Goal: Information Seeking & Learning: Stay updated

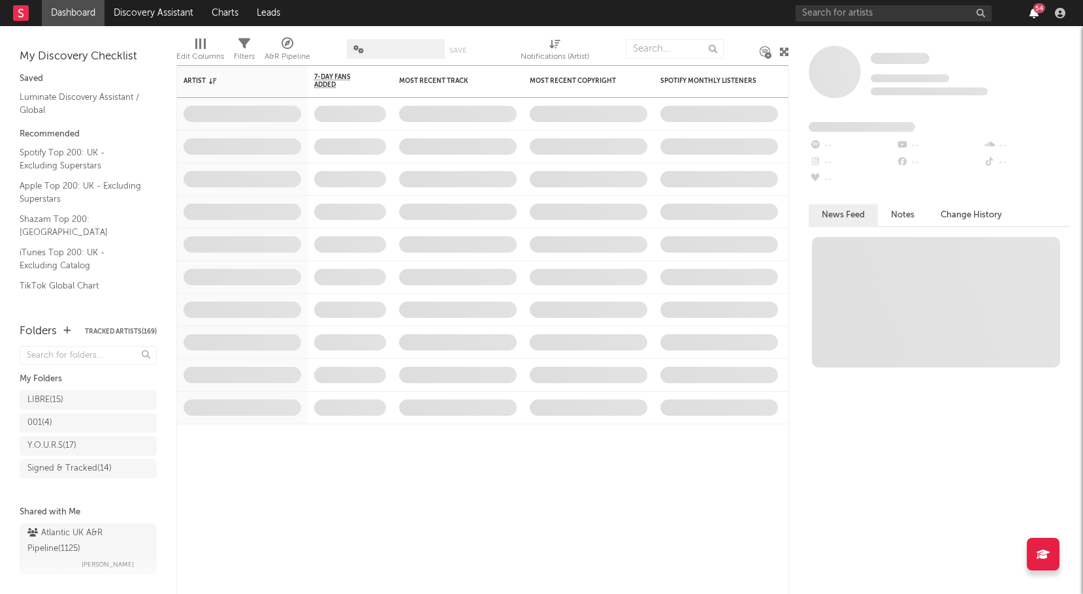
click at [1033, 15] on icon "button" at bounding box center [1033, 13] width 9 height 10
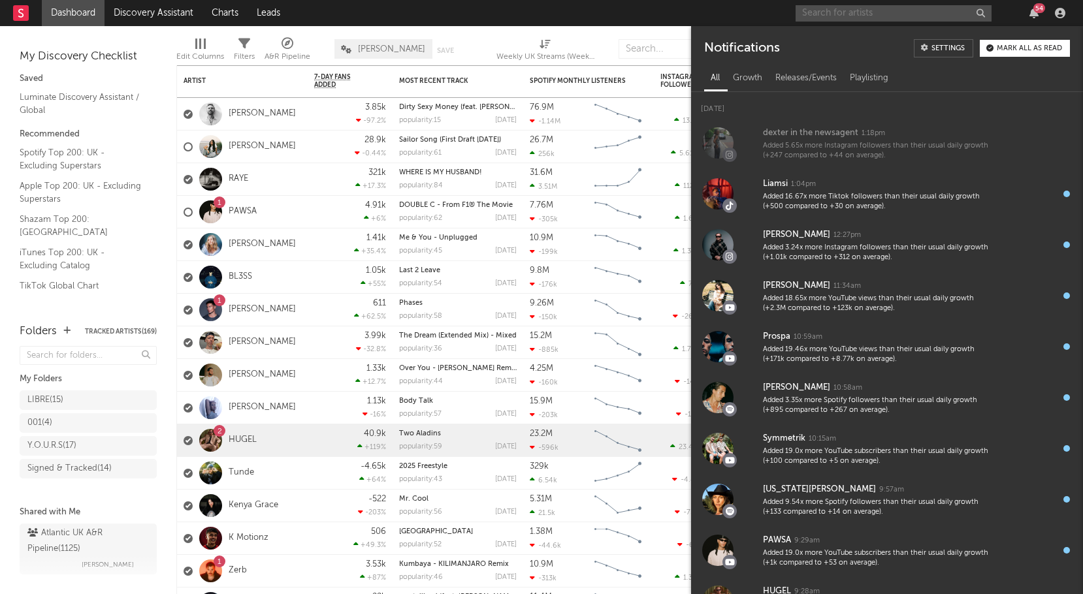
click at [927, 14] on input "text" at bounding box center [893, 13] width 196 height 16
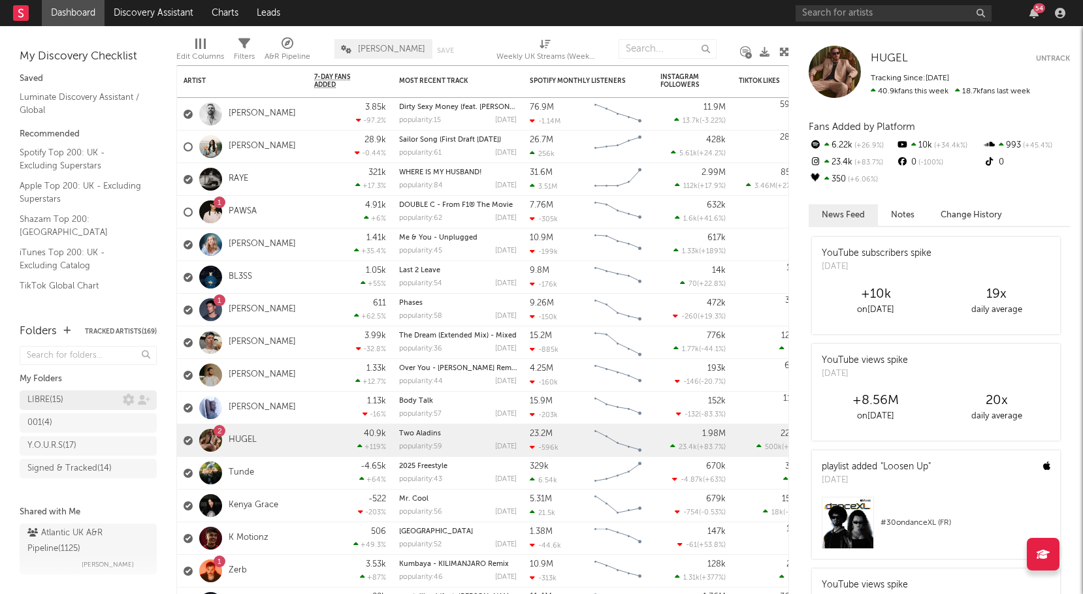
click at [76, 397] on div "LIBRE ( 15 )" at bounding box center [74, 400] width 95 height 16
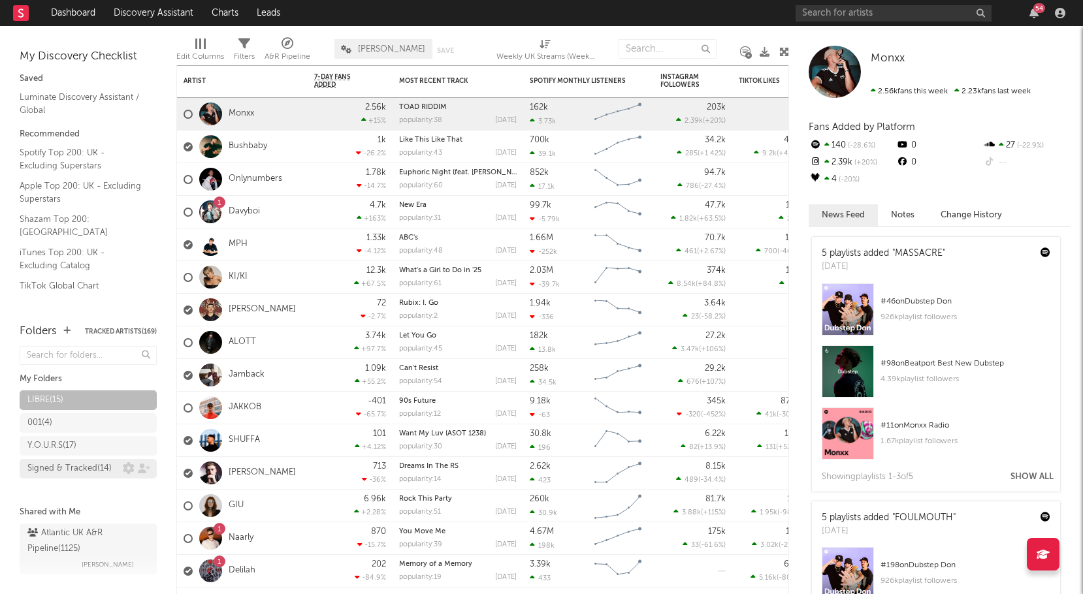
click at [82, 469] on div "Signed & Tracked ( 14 )" at bounding box center [69, 469] width 84 height 16
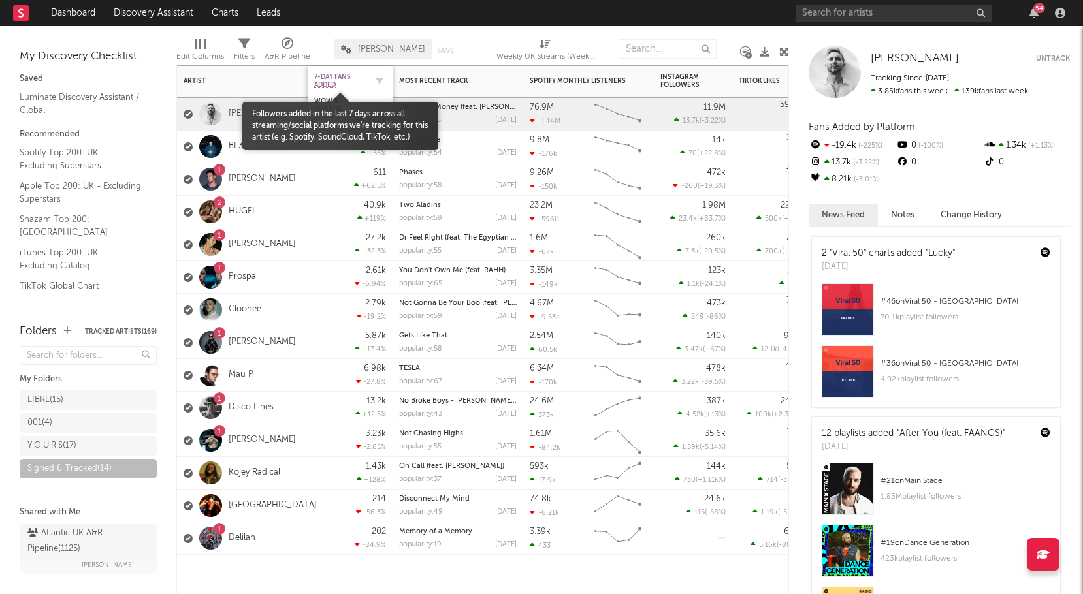
click at [346, 88] on span "7-Day Fans Added" at bounding box center [340, 81] width 52 height 16
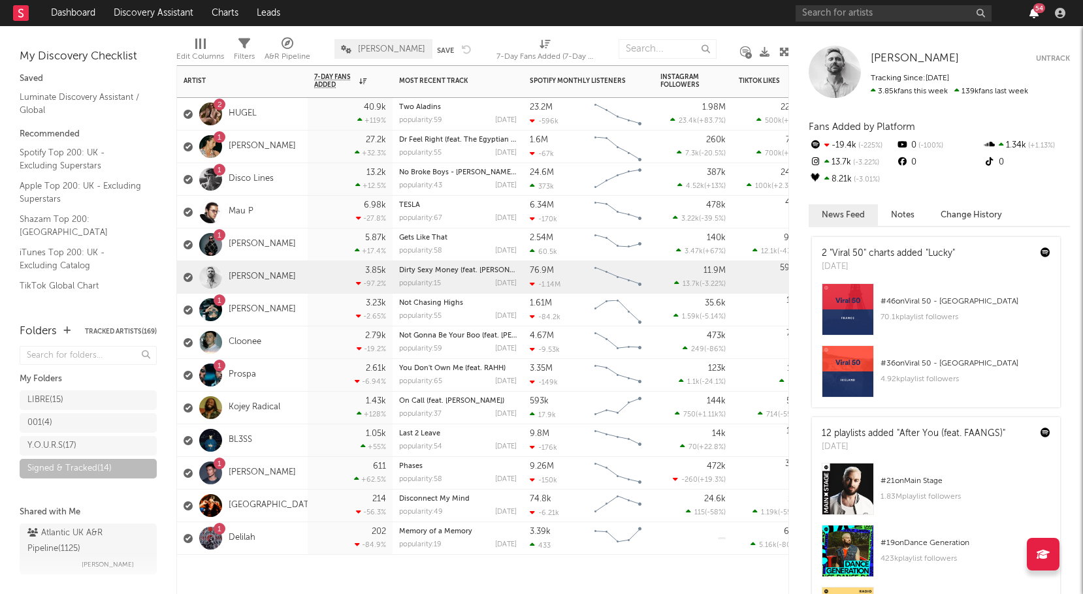
click at [1030, 17] on icon "button" at bounding box center [1033, 13] width 9 height 10
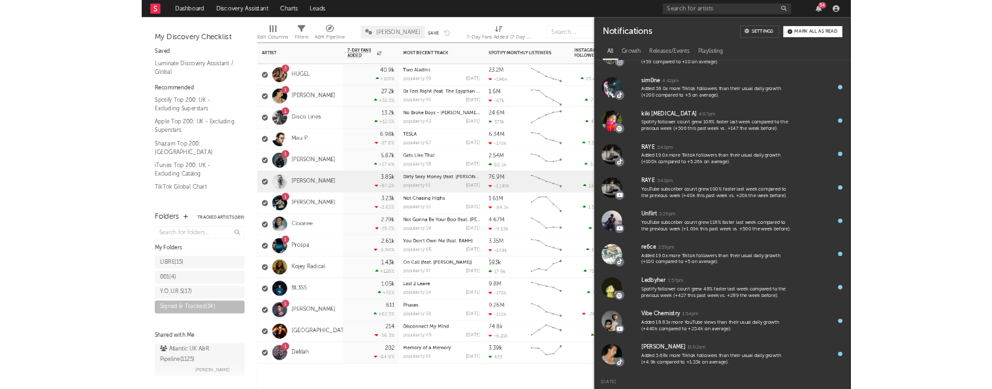
scroll to position [1134, 0]
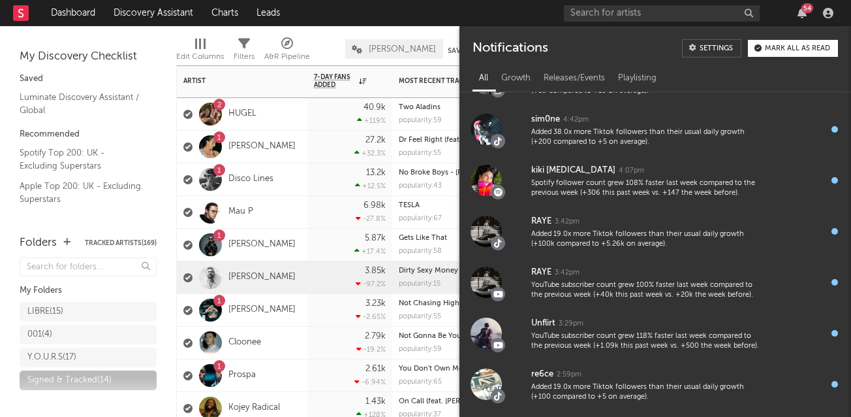
click at [304, 180] on div "1 Disco Lines" at bounding box center [242, 179] width 131 height 33
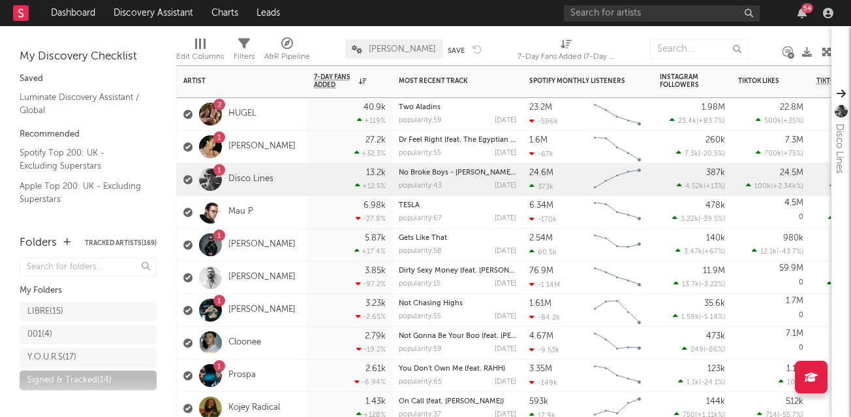
click at [292, 149] on div "1 [PERSON_NAME]" at bounding box center [242, 147] width 131 height 33
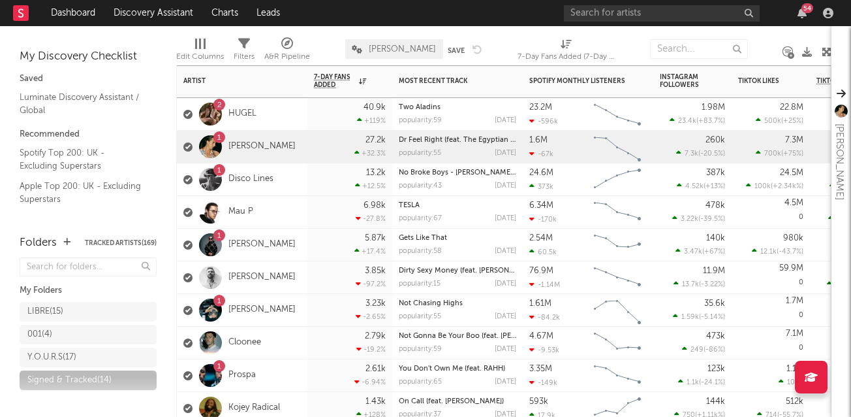
click at [294, 110] on div "2 HUGEL" at bounding box center [242, 114] width 131 height 33
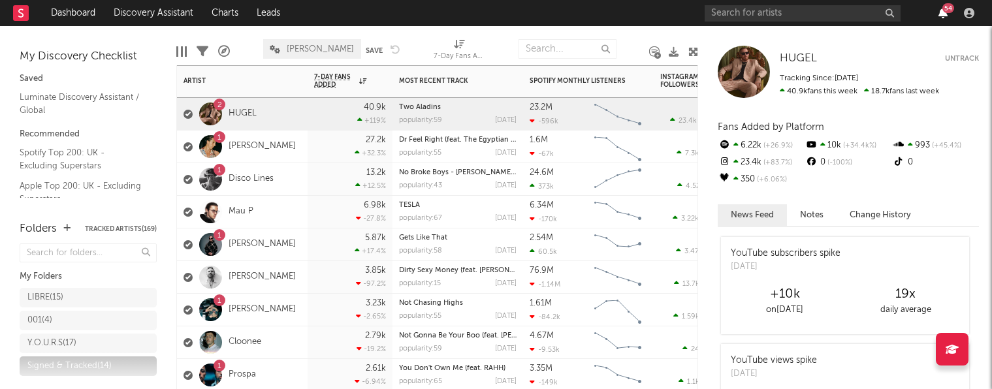
click at [942, 13] on icon "button" at bounding box center [942, 13] width 9 height 10
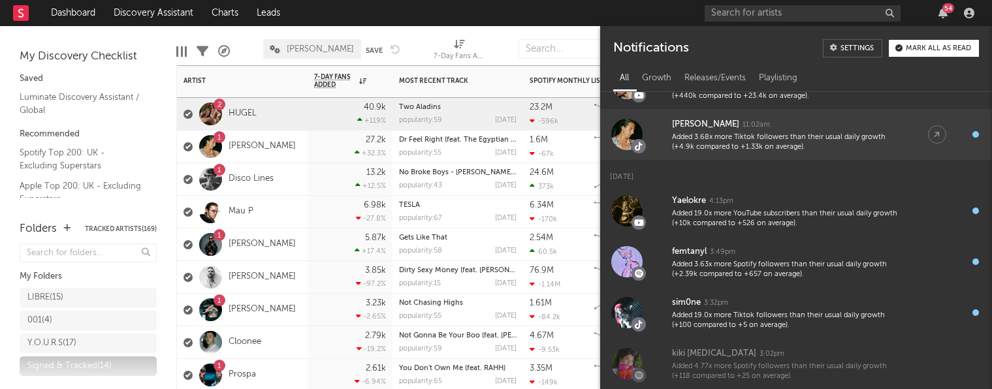
scroll to position [1537, 0]
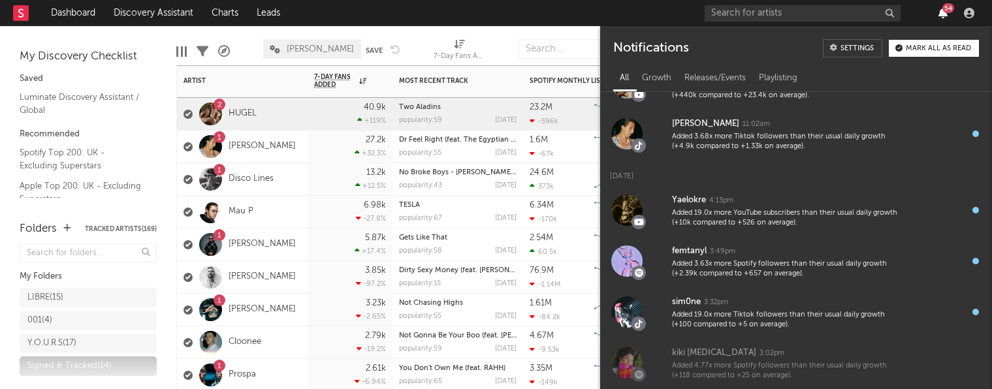
click at [940, 14] on icon "button" at bounding box center [942, 13] width 9 height 10
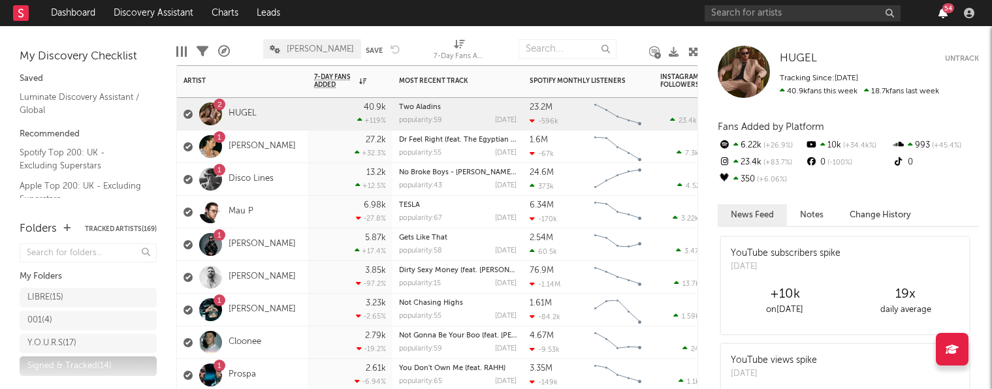
click at [940, 11] on icon "button" at bounding box center [942, 13] width 9 height 10
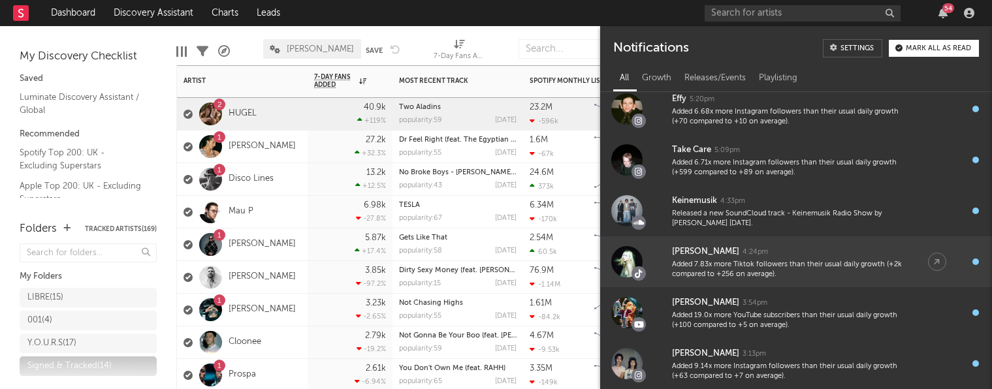
scroll to position [2330, 0]
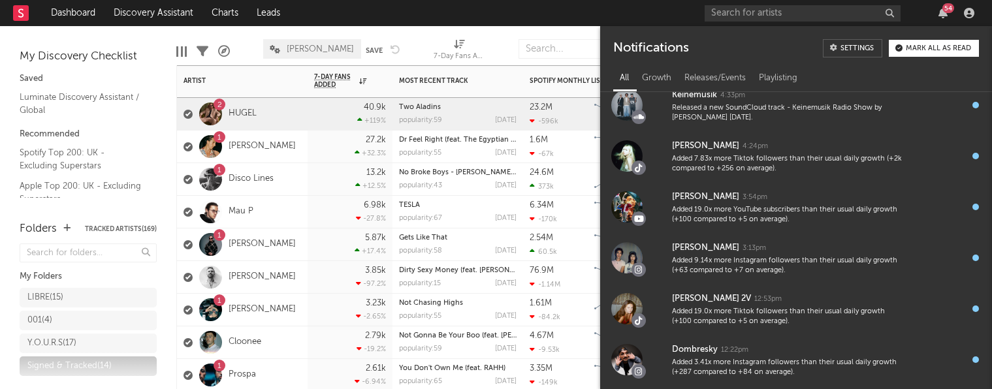
click at [942, 8] on div "54" at bounding box center [948, 8] width 12 height 10
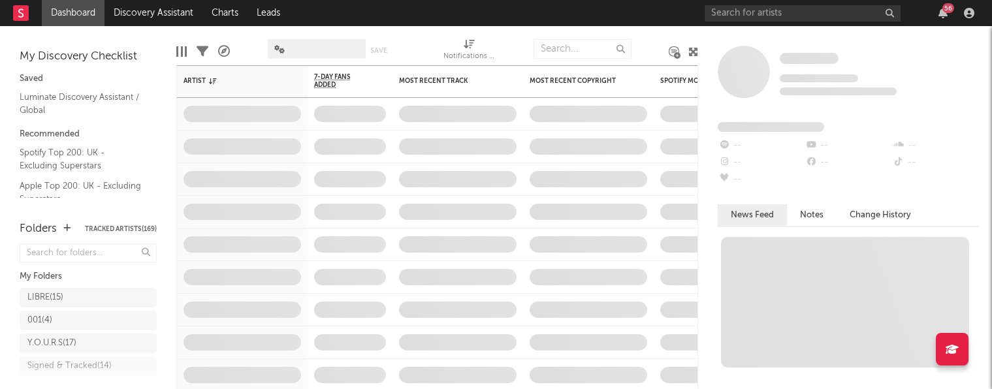
click at [944, 10] on div "56" at bounding box center [948, 8] width 12 height 10
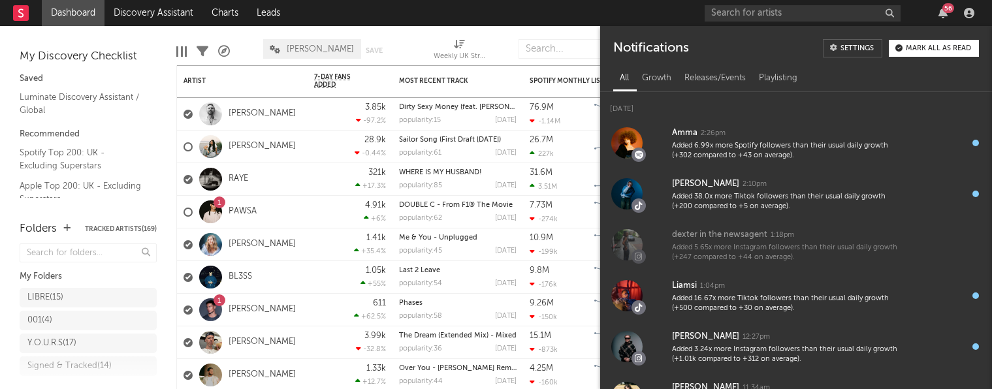
click at [944, 10] on div "56" at bounding box center [948, 8] width 12 height 10
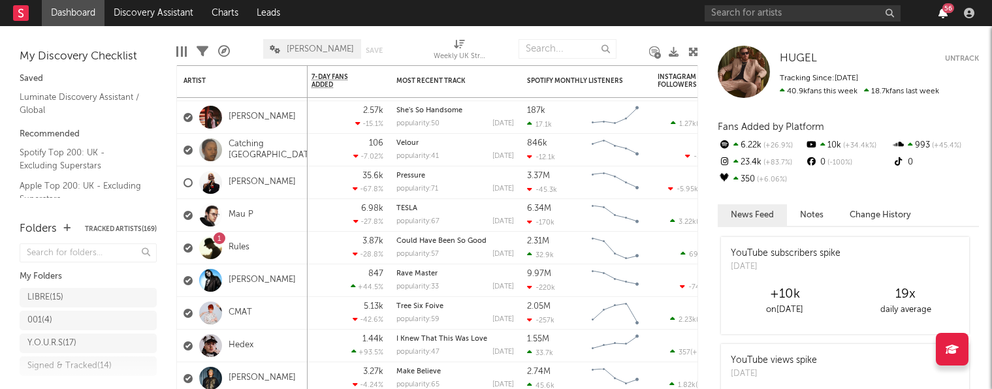
click at [940, 17] on icon "button" at bounding box center [942, 13] width 9 height 10
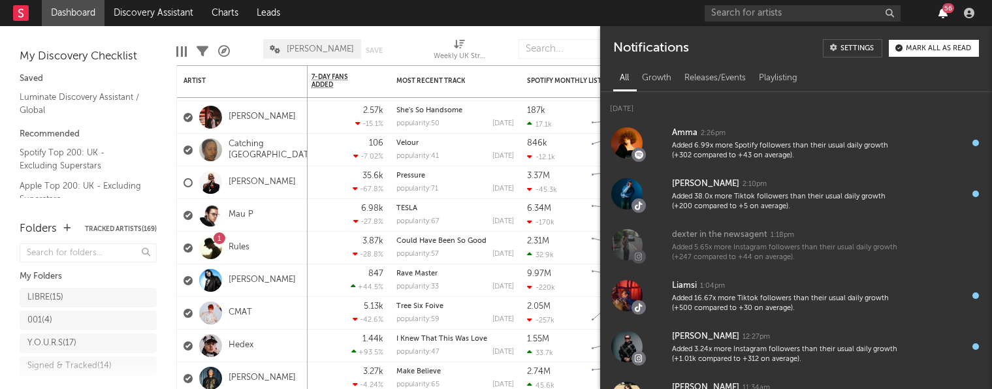
click at [940, 17] on icon "button" at bounding box center [942, 13] width 9 height 10
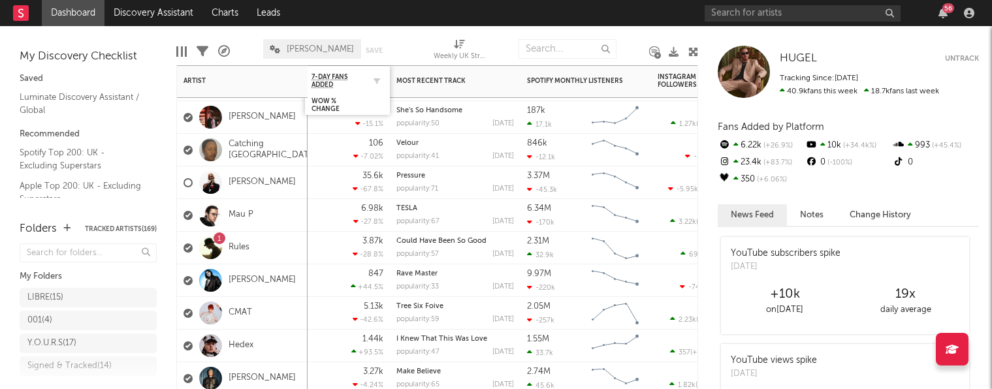
click at [351, 90] on div "7-Day Fans Added" at bounding box center [347, 80] width 72 height 25
click at [342, 90] on div "7-Day Fans Added" at bounding box center [347, 80] width 72 height 25
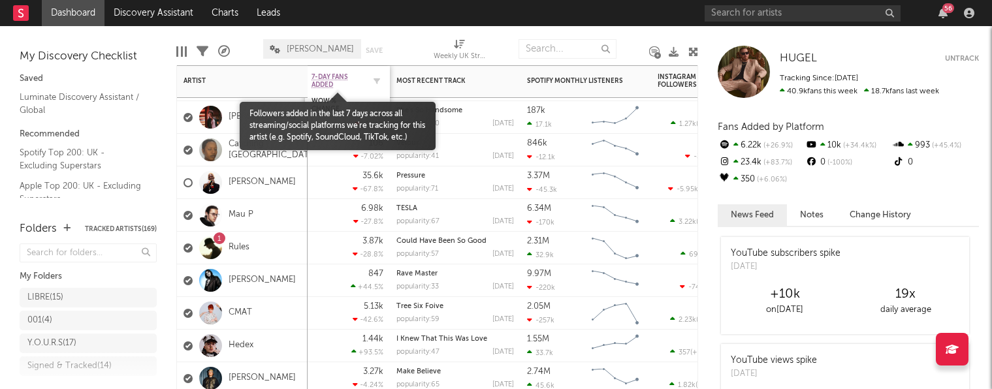
click at [326, 76] on span "7-Day Fans Added" at bounding box center [337, 81] width 52 height 16
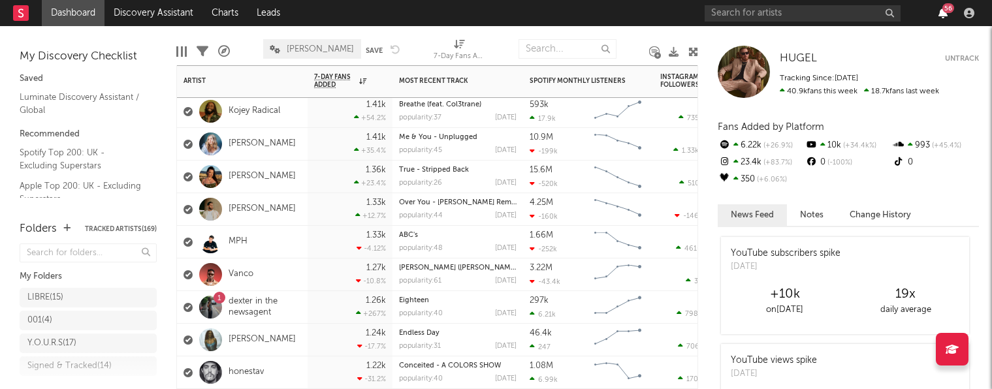
click at [946, 17] on icon "button" at bounding box center [942, 13] width 9 height 10
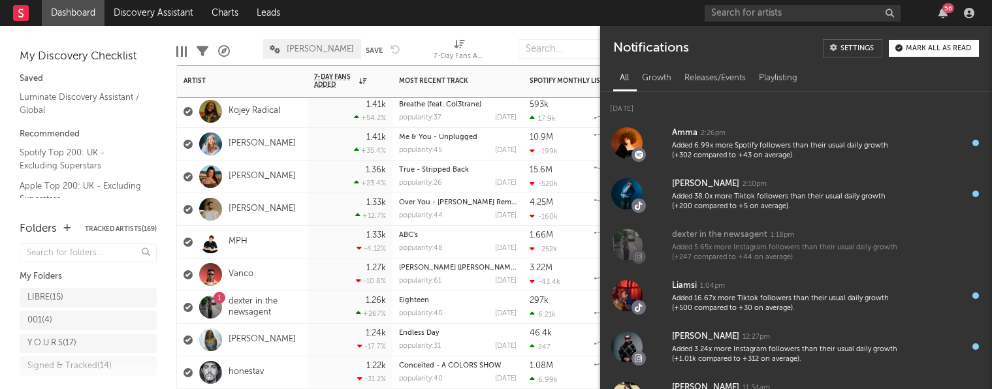
click at [945, 12] on div "56" at bounding box center [948, 8] width 12 height 10
